Goal: Find specific page/section: Find specific page/section

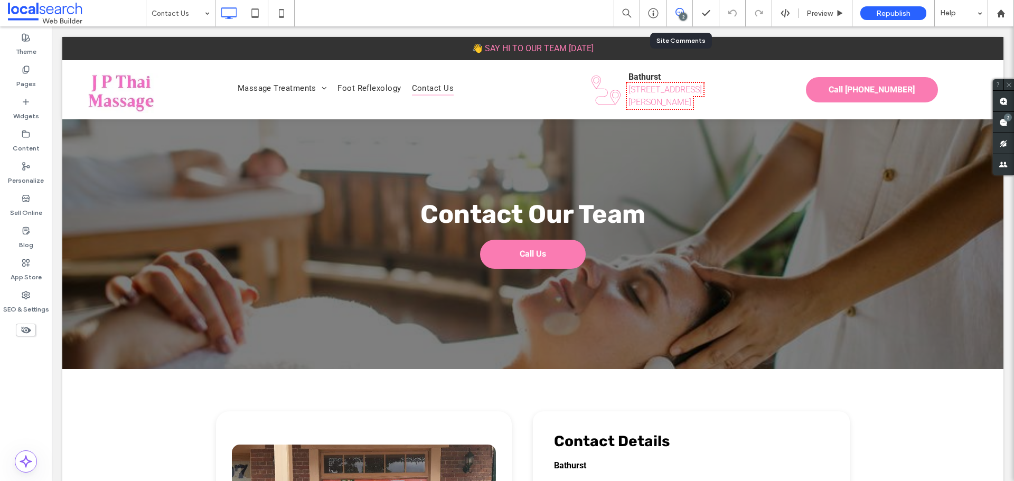
click at [684, 17] on div "2" at bounding box center [683, 17] width 8 height 8
click at [998, 121] on span at bounding box center [1003, 122] width 21 height 21
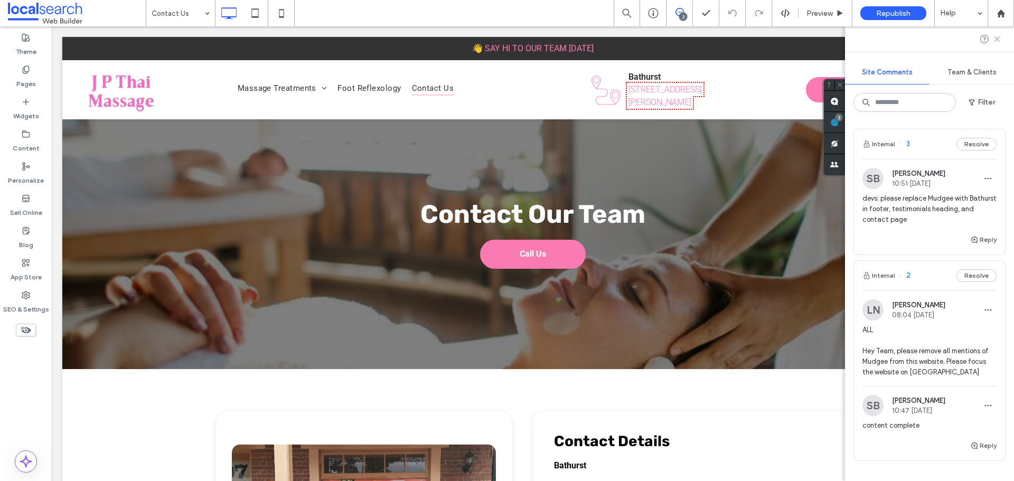
click at [996, 41] on use at bounding box center [997, 38] width 5 height 5
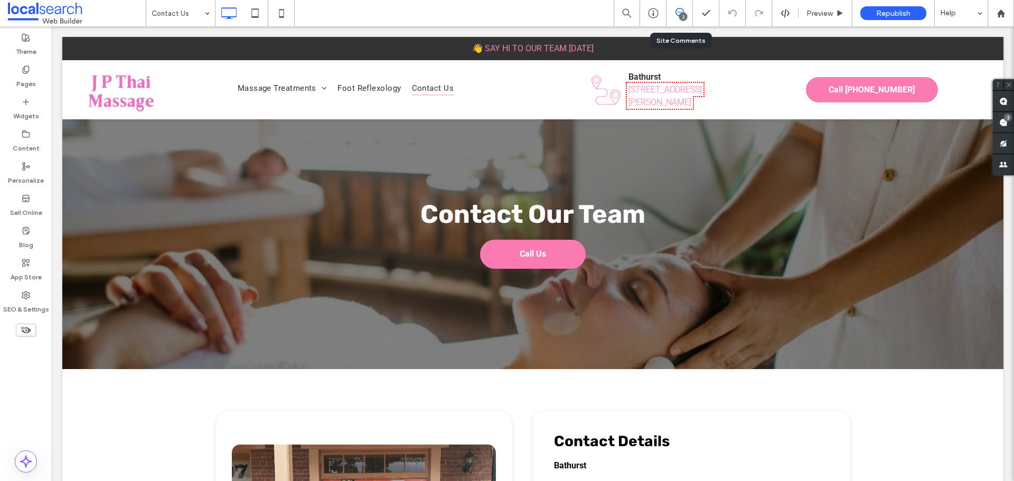
click at [680, 21] on div "2" at bounding box center [680, 13] width 26 height 26
click at [681, 16] on div "2" at bounding box center [683, 17] width 8 height 8
click at [689, 6] on div "2" at bounding box center [680, 13] width 26 height 26
click at [692, 16] on div "2" at bounding box center [680, 13] width 26 height 11
click at [685, 14] on div "2" at bounding box center [683, 17] width 8 height 8
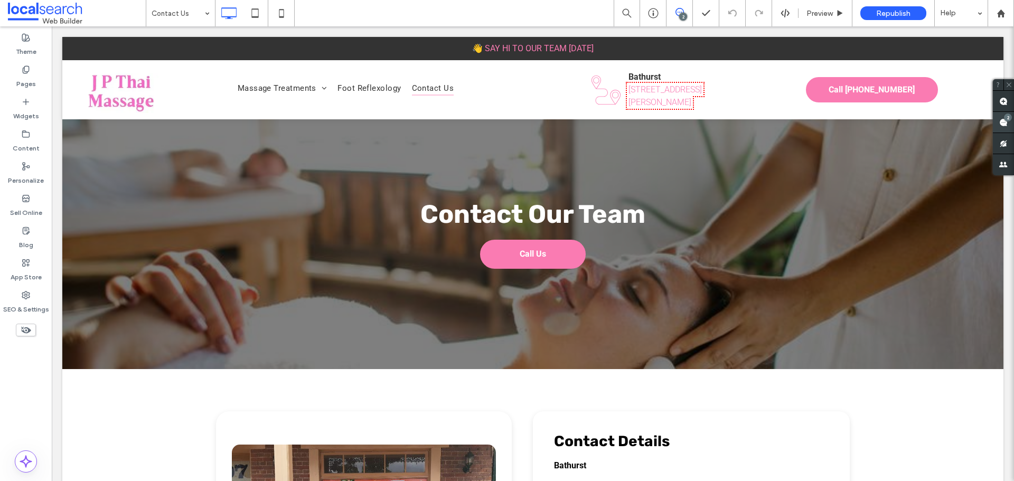
click at [1003, 116] on span at bounding box center [1003, 122] width 21 height 21
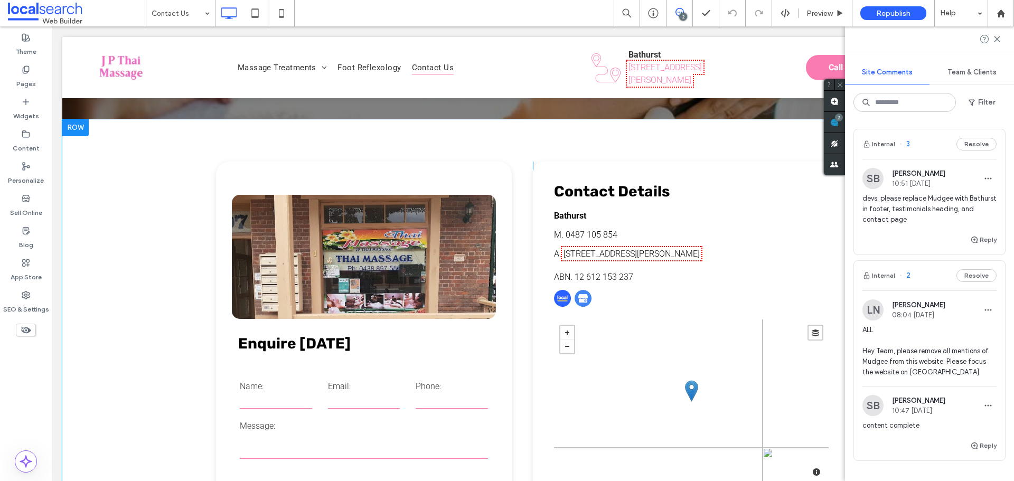
scroll to position [264, 0]
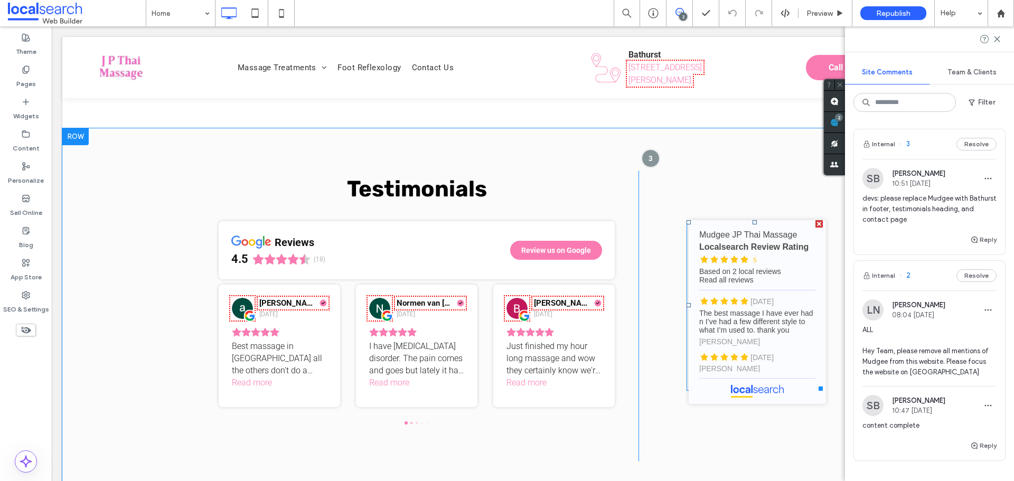
scroll to position [2007, 0]
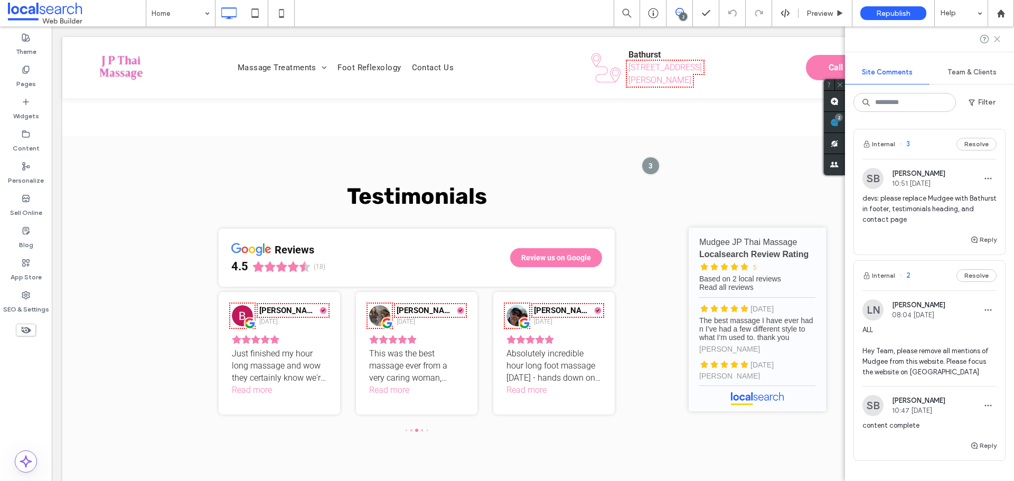
click at [999, 41] on use at bounding box center [997, 38] width 5 height 5
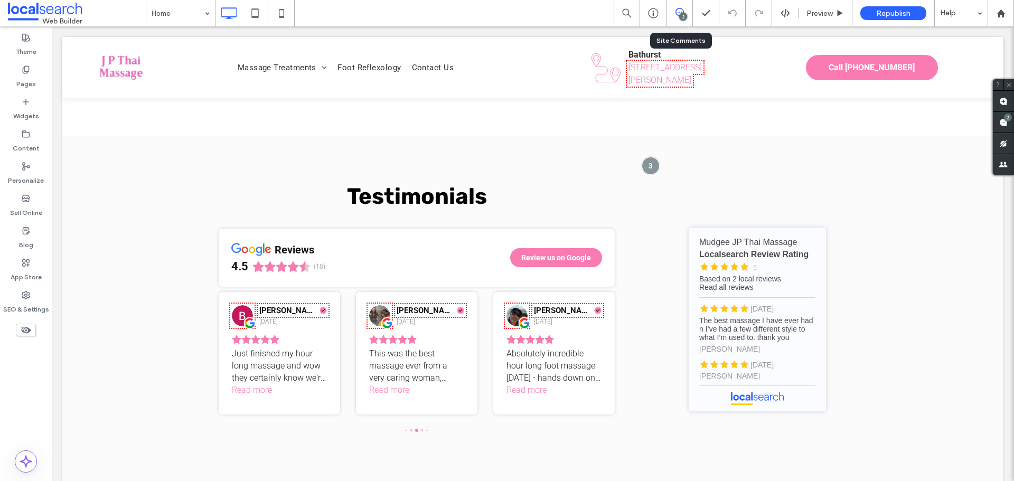
click at [681, 23] on div "2" at bounding box center [680, 13] width 26 height 26
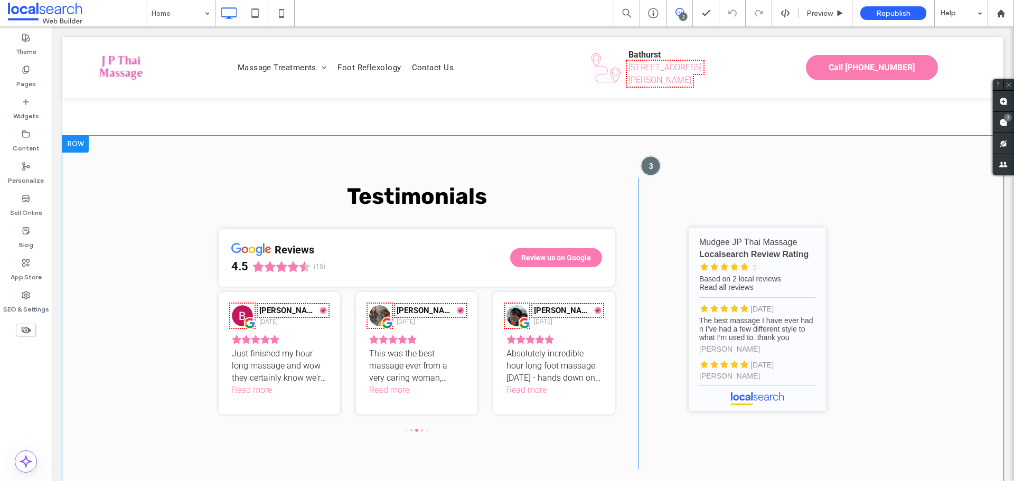
click at [649, 156] on div at bounding box center [651, 166] width 20 height 20
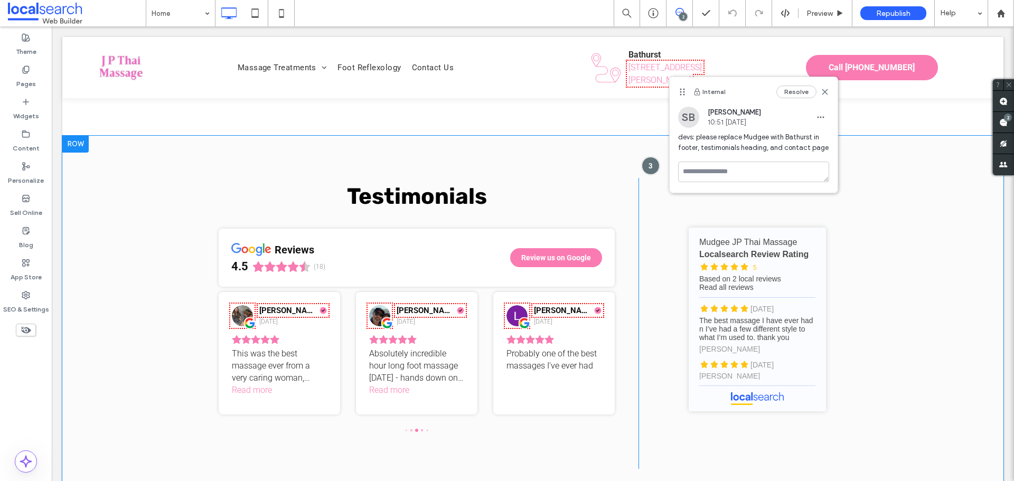
click at [899, 165] on div "Testimonials reviews 4.5 (18) Review us on Google [PERSON_NAME] [DATE] Best mas…" at bounding box center [532, 324] width 941 height 376
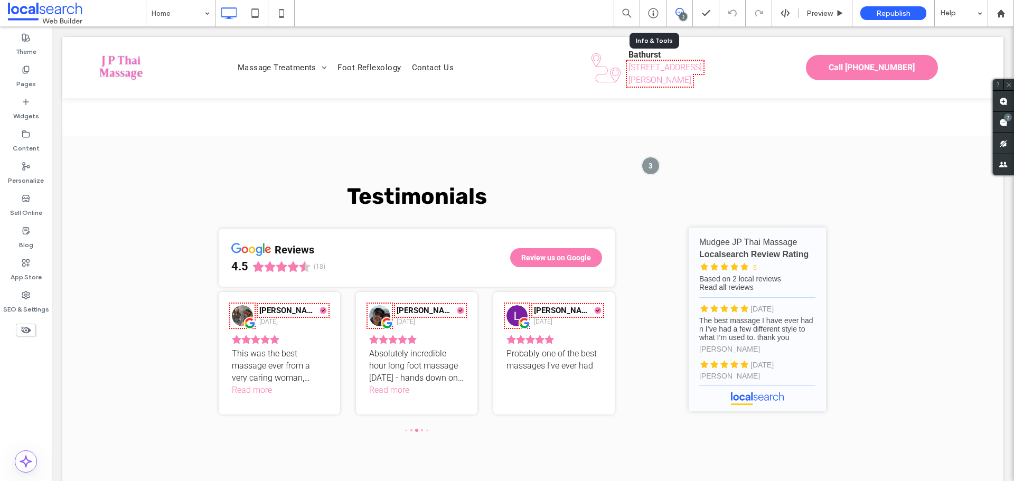
click at [678, 13] on icon at bounding box center [680, 12] width 8 height 8
click at [1001, 125] on use at bounding box center [1003, 122] width 8 height 8
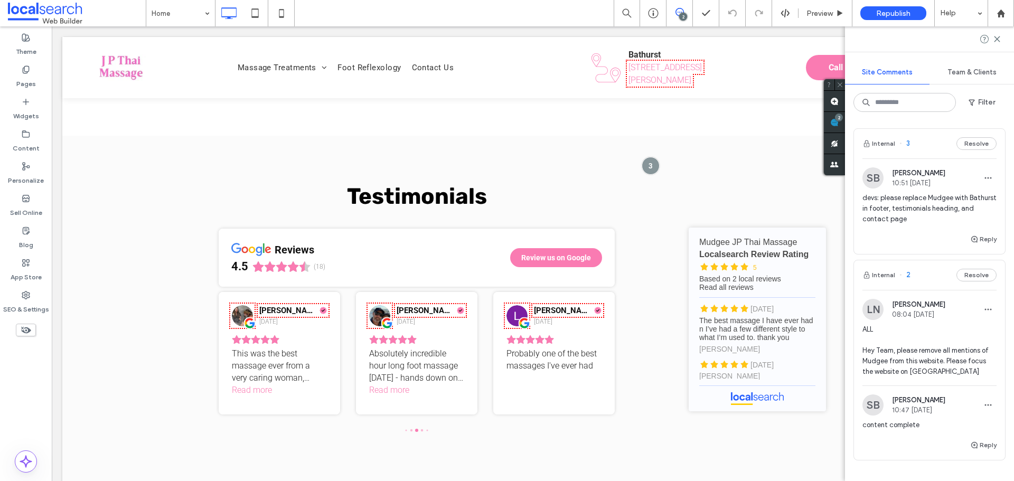
scroll to position [0, 0]
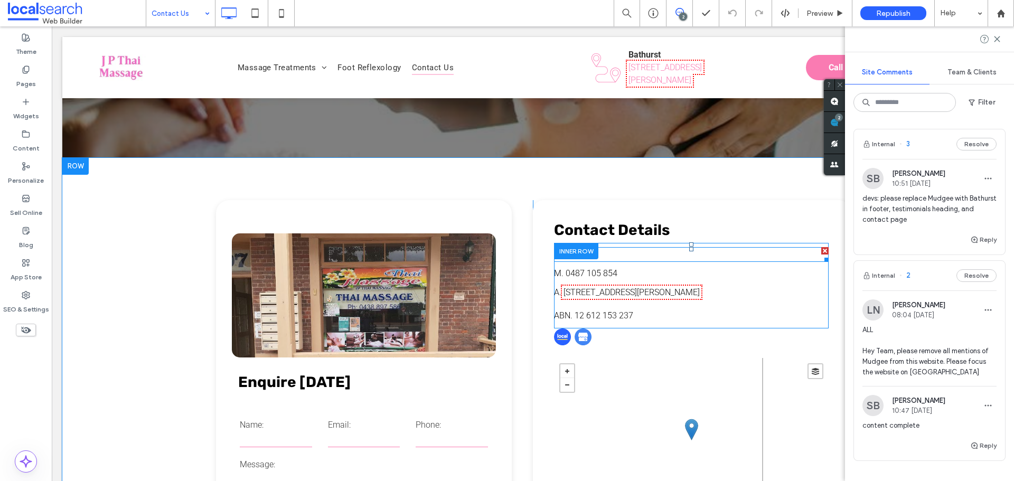
scroll to position [264, 0]
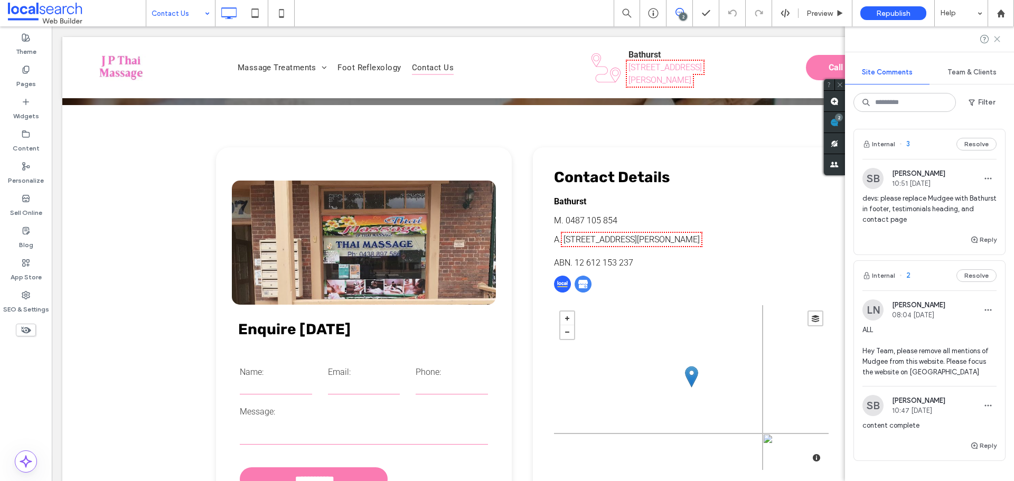
click at [997, 41] on icon at bounding box center [997, 39] width 8 height 8
